Goal: Transaction & Acquisition: Book appointment/travel/reservation

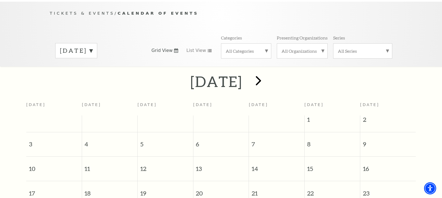
scroll to position [51, 0]
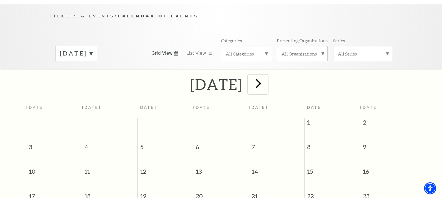
click at [266, 78] on span "next" at bounding box center [258, 83] width 16 height 16
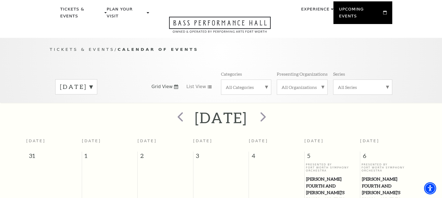
scroll to position [17, 0]
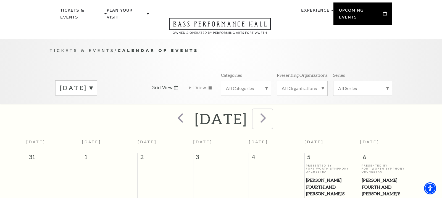
click at [271, 111] on span "next" at bounding box center [263, 118] width 16 height 16
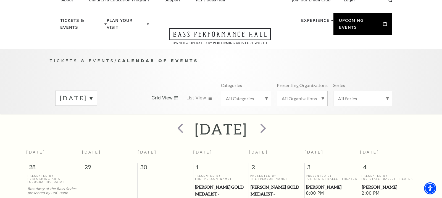
scroll to position [0, 0]
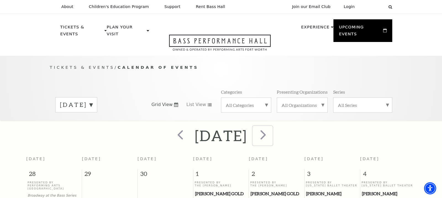
click at [271, 128] on span "next" at bounding box center [263, 135] width 16 height 16
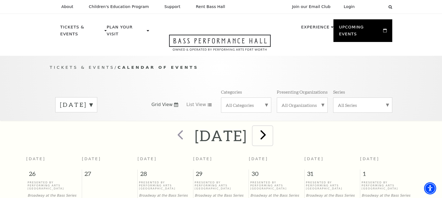
click at [271, 128] on span "next" at bounding box center [263, 135] width 16 height 16
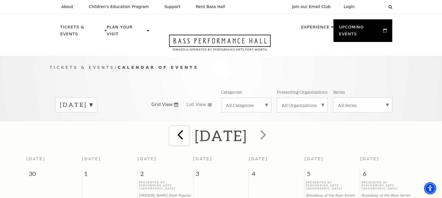
click at [172, 127] on span "prev" at bounding box center [180, 135] width 16 height 16
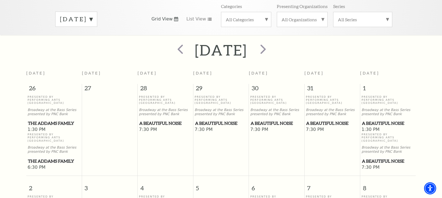
scroll to position [85, 0]
click at [172, 44] on span "prev" at bounding box center [180, 50] width 16 height 16
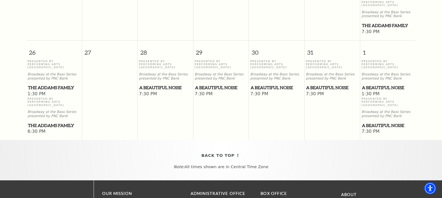
scroll to position [438, 0]
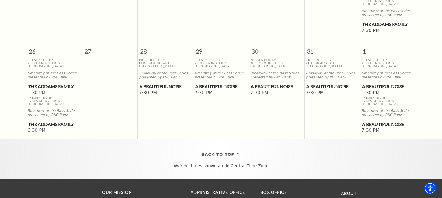
click at [381, 83] on span "A Beautiful Noise" at bounding box center [388, 86] width 52 height 7
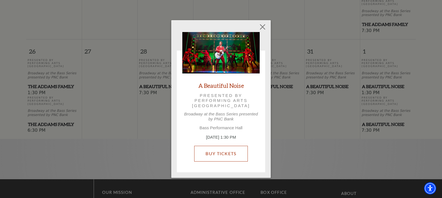
click at [226, 157] on link "Buy Tickets" at bounding box center [220, 153] width 53 height 15
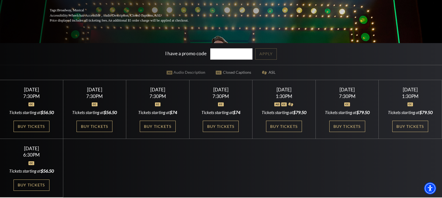
scroll to position [110, 0]
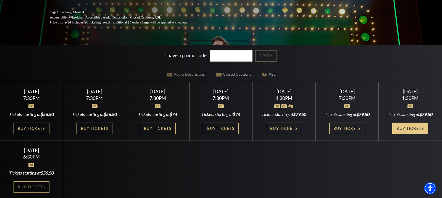
click at [407, 130] on link "Buy Tickets" at bounding box center [410, 128] width 36 height 11
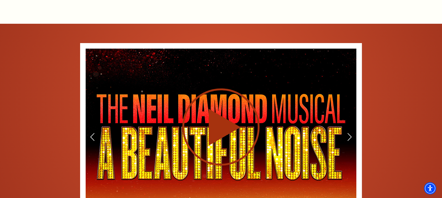
scroll to position [798, 0]
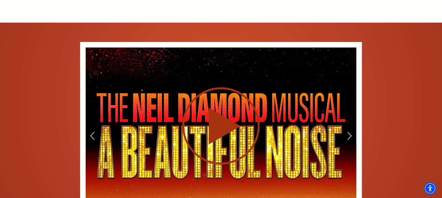
click at [208, 105] on icon at bounding box center [220, 126] width 135 height 78
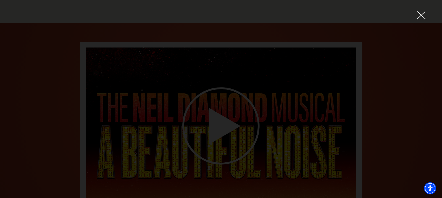
scroll to position [0, 0]
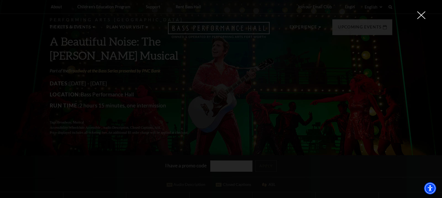
click at [419, 13] on use at bounding box center [421, 15] width 8 height 8
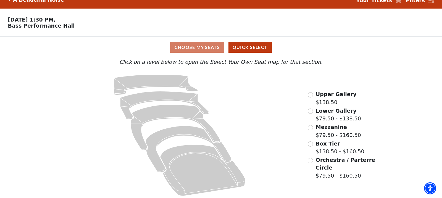
scroll to position [11, 0]
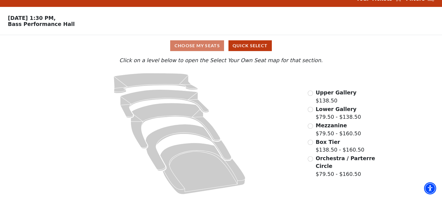
click at [334, 158] on span "Orchestra / Parterre Circle" at bounding box center [345, 162] width 59 height 14
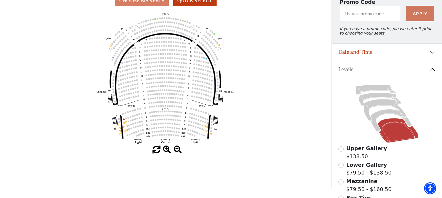
scroll to position [51, 0]
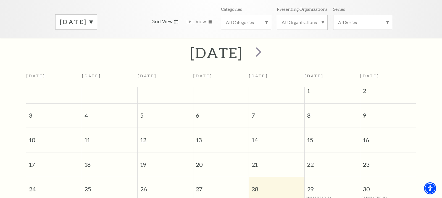
scroll to position [77, 0]
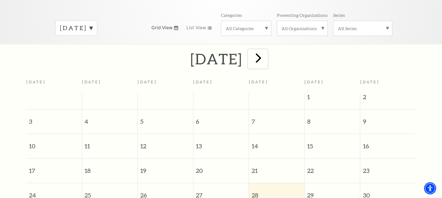
click at [266, 50] on span "next" at bounding box center [258, 58] width 16 height 16
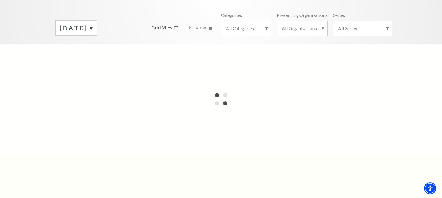
click at [92, 24] on label "August 2025" at bounding box center [76, 28] width 33 height 9
click at [92, 46] on div at bounding box center [221, 99] width 442 height 110
click at [92, 34] on label "September 2025" at bounding box center [76, 40] width 33 height 12
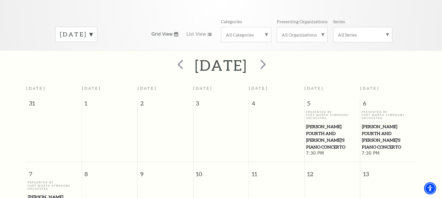
scroll to position [66, 0]
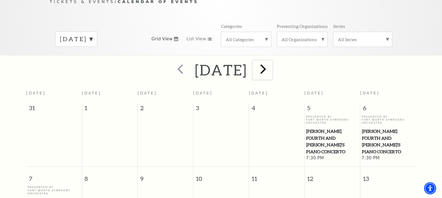
click at [271, 62] on span "next" at bounding box center [263, 69] width 16 height 16
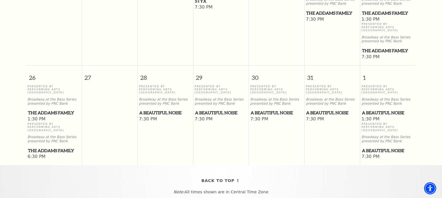
scroll to position [413, 0]
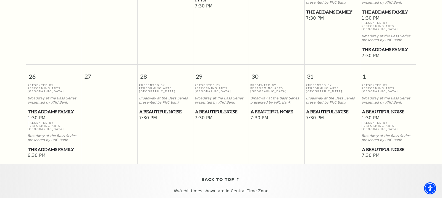
click at [374, 108] on span "A Beautiful Noise" at bounding box center [388, 111] width 52 height 7
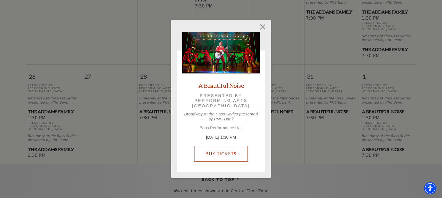
click at [232, 154] on link "Buy Tickets" at bounding box center [220, 153] width 53 height 15
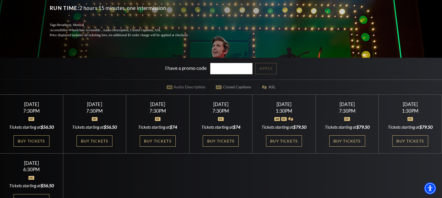
scroll to position [98, 0]
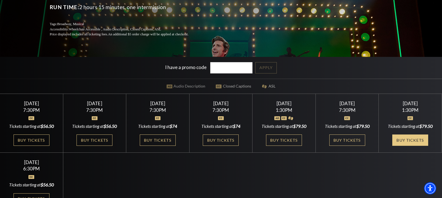
click at [419, 139] on link "Buy Tickets" at bounding box center [410, 139] width 36 height 11
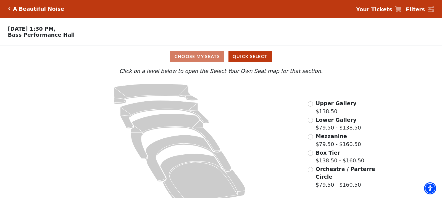
scroll to position [11, 0]
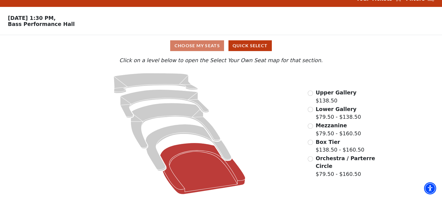
click at [203, 158] on icon at bounding box center [202, 168] width 85 height 51
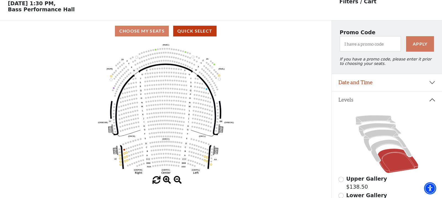
scroll to position [0, 0]
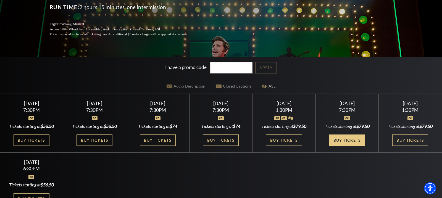
click at [349, 141] on link "Buy Tickets" at bounding box center [347, 139] width 36 height 11
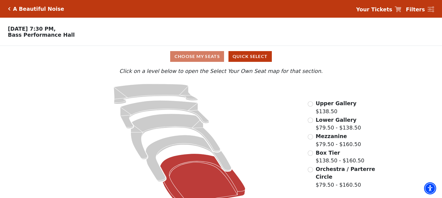
click at [190, 167] on icon at bounding box center [202, 179] width 85 height 51
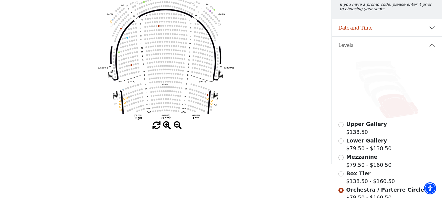
scroll to position [78, 0]
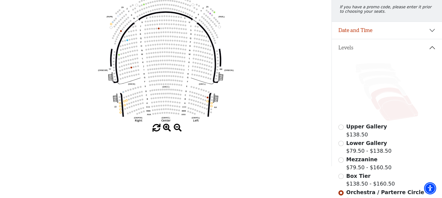
click at [382, 91] on icon at bounding box center [391, 99] width 41 height 22
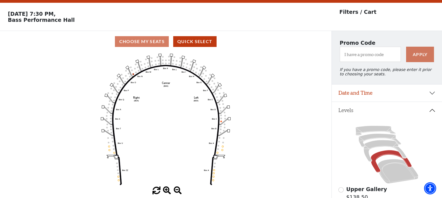
scroll to position [5, 0]
